Goal: Task Accomplishment & Management: Manage account settings

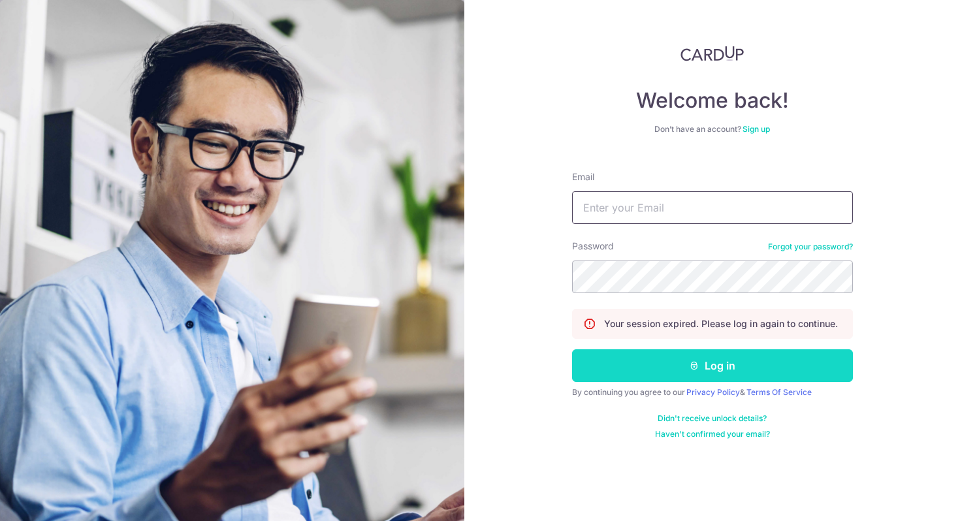
type input "[PERSON_NAME][EMAIL_ADDRESS][DOMAIN_NAME]"
click at [714, 369] on button "Log in" at bounding box center [712, 365] width 281 height 33
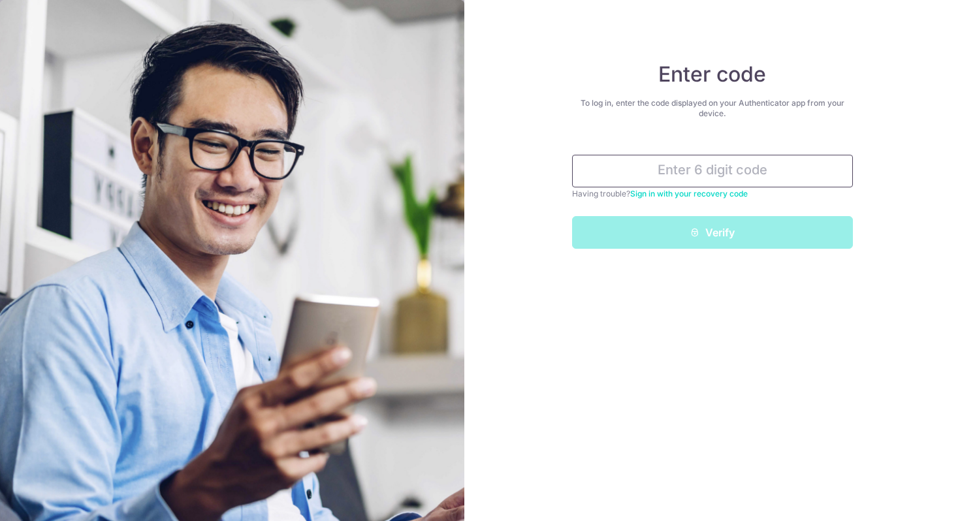
click at [686, 160] on input "text" at bounding box center [712, 171] width 281 height 33
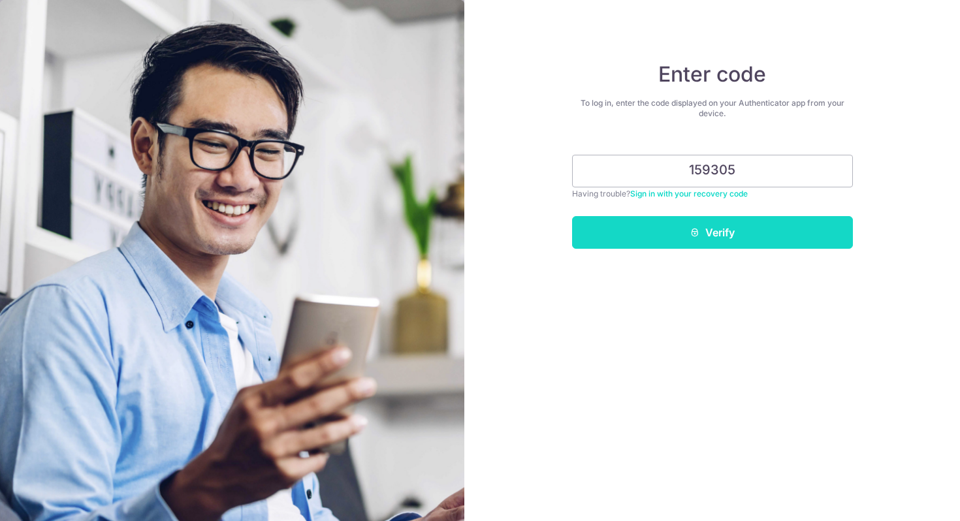
type input "159305"
click at [721, 240] on button "Verify" at bounding box center [712, 232] width 281 height 33
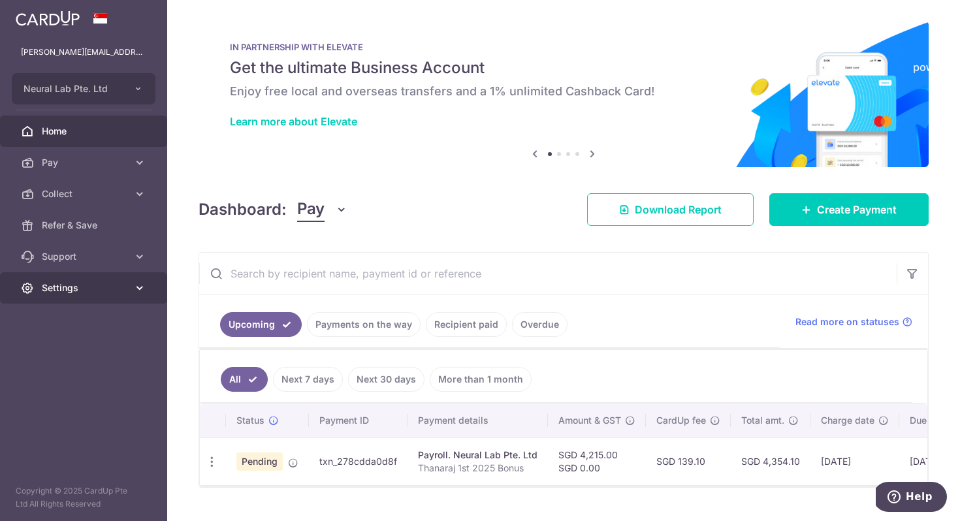
click at [123, 288] on span "Settings" at bounding box center [85, 287] width 86 height 13
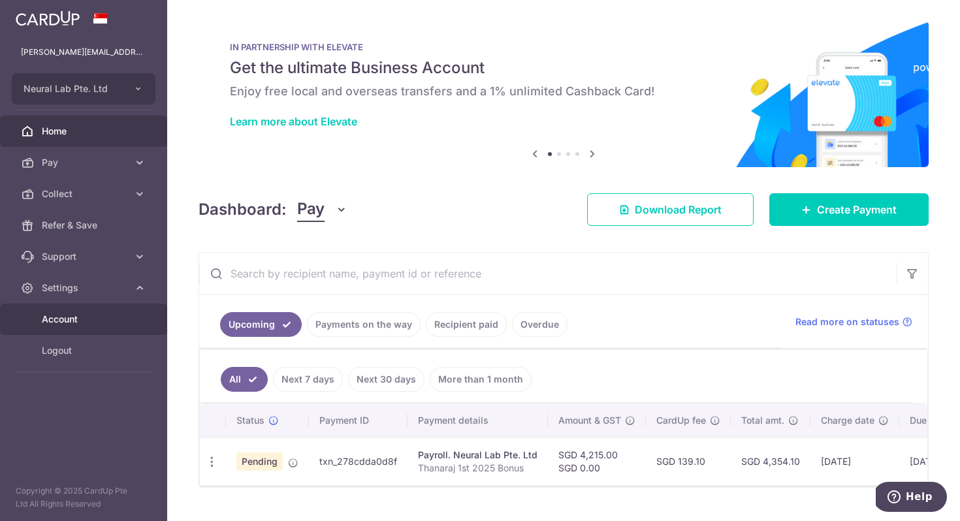
click at [80, 321] on span "Account" at bounding box center [85, 319] width 86 height 13
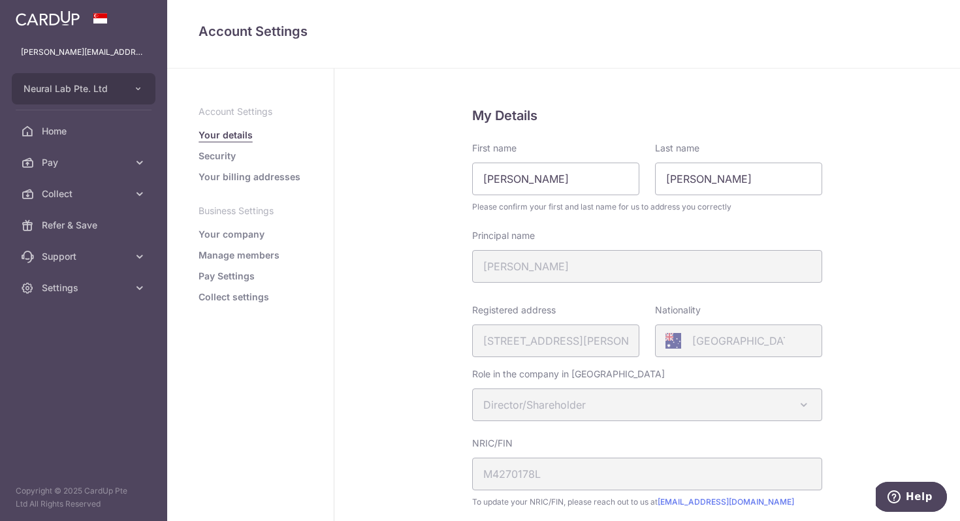
click at [267, 261] on link "Manage members" at bounding box center [239, 255] width 81 height 13
